Goal: Task Accomplishment & Management: Manage account settings

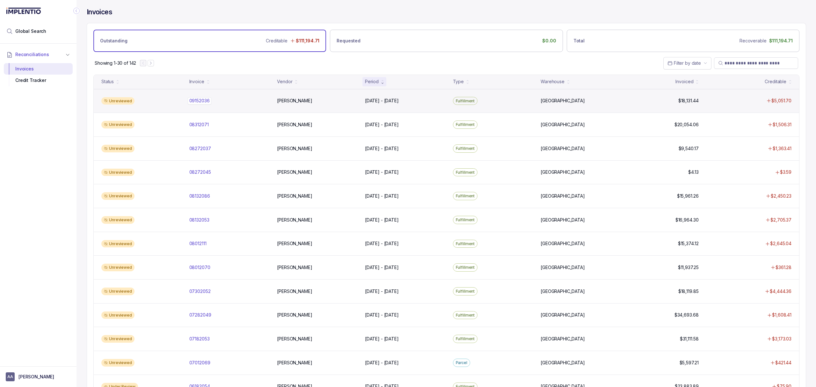
click at [204, 102] on p "09152036" at bounding box center [200, 100] width 24 height 7
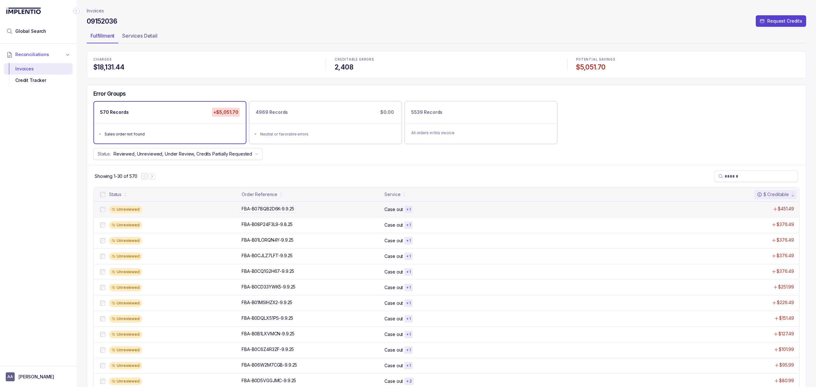
click at [261, 207] on p "FBA-B07BQB2D6K-9.9.25" at bounding box center [268, 208] width 56 height 7
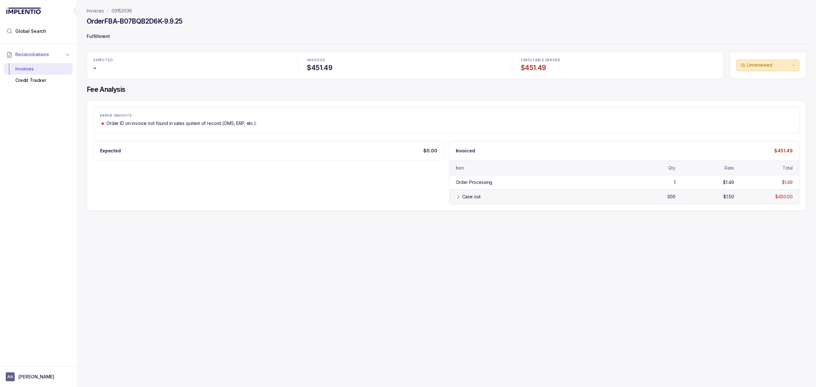
click at [492, 200] on div "Case out" at bounding box center [539, 197] width 155 height 6
click at [47, 85] on div "Credit Tracker" at bounding box center [38, 80] width 59 height 11
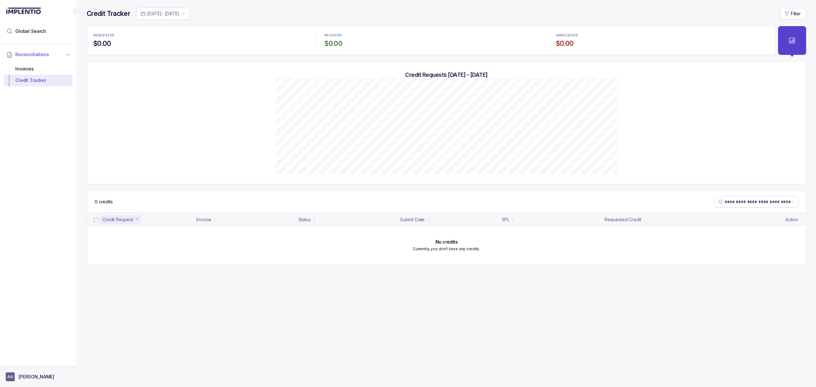
click at [37, 375] on p "[PERSON_NAME]" at bounding box center [36, 377] width 36 height 6
click at [37, 364] on p "Logout" at bounding box center [42, 363] width 53 height 6
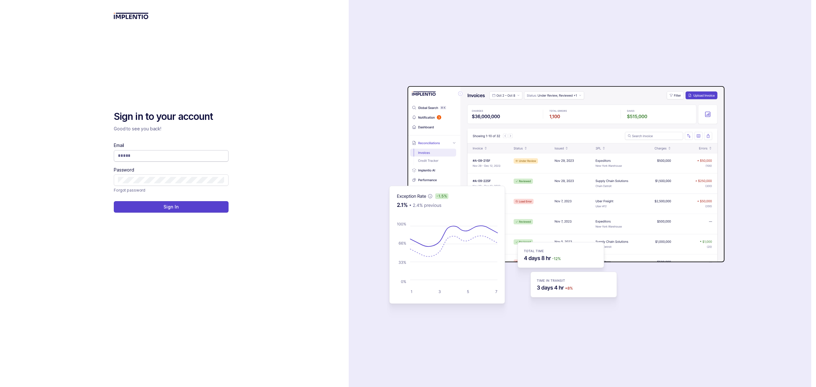
click at [148, 152] on span at bounding box center [171, 155] width 115 height 11
click at [149, 158] on input "Email" at bounding box center [171, 155] width 106 height 6
type input "**********"
